Goal: Task Accomplishment & Management: Manage account settings

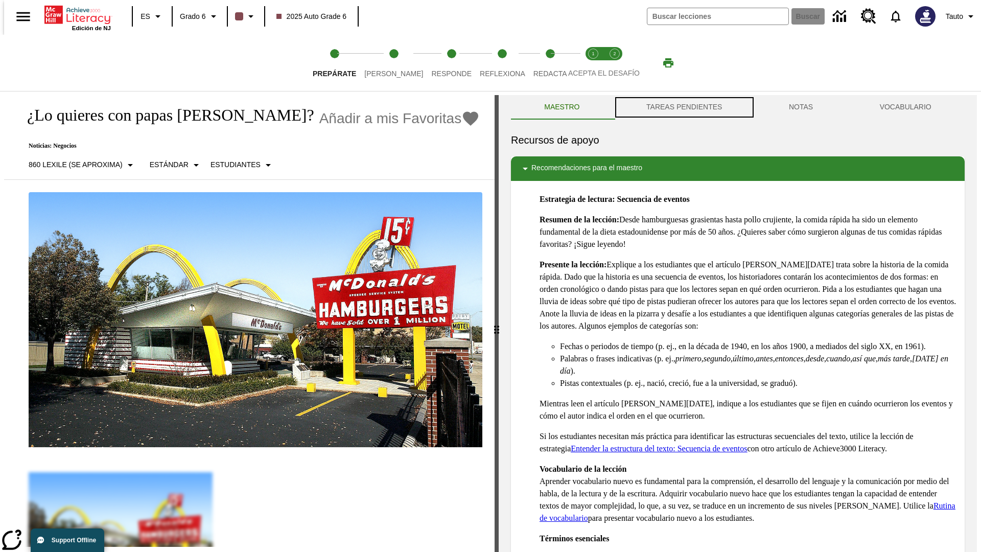
click at [683, 107] on button "TAREAS PENDIENTES" at bounding box center [684, 107] width 143 height 25
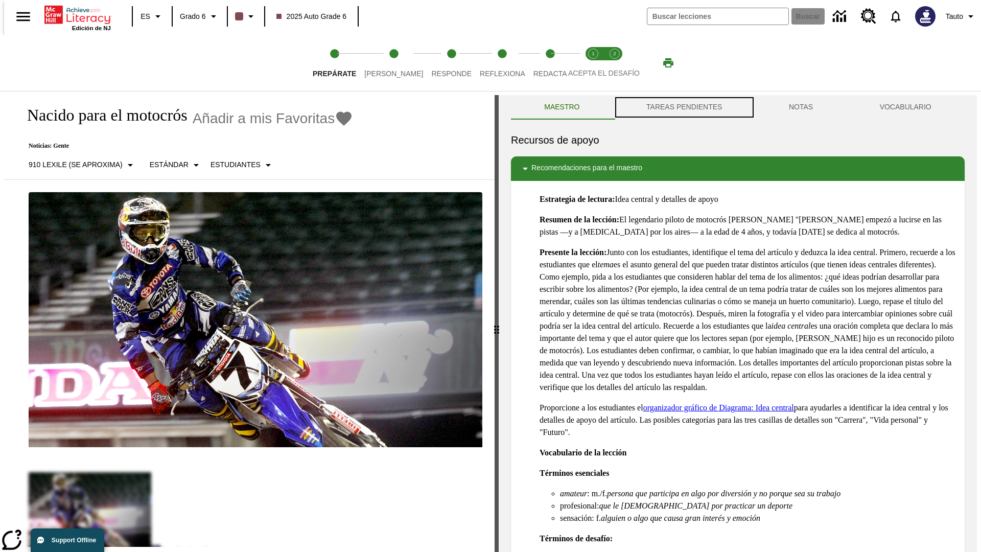
click at [683, 107] on button "TAREAS PENDIENTES" at bounding box center [684, 107] width 143 height 25
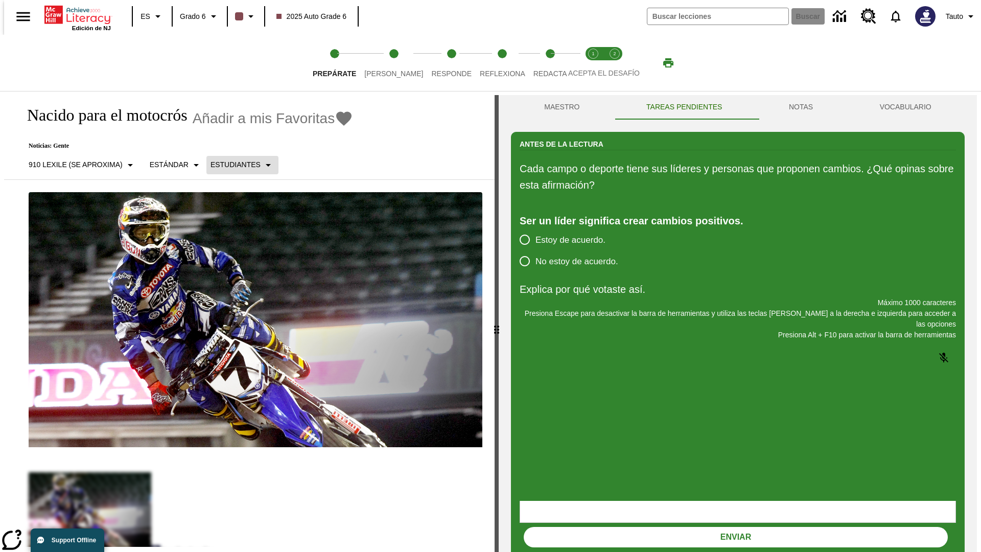
click at [234, 165] on p "Estudiantes" at bounding box center [236, 164] width 50 height 11
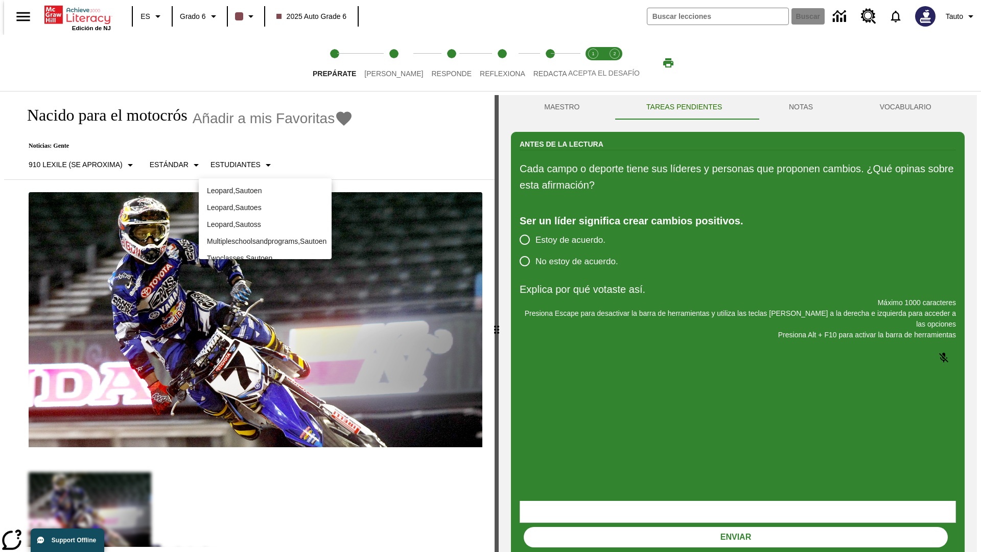
click at [265, 202] on p "Leopard , Sautoes" at bounding box center [265, 207] width 117 height 11
